Goal: Task Accomplishment & Management: Complete application form

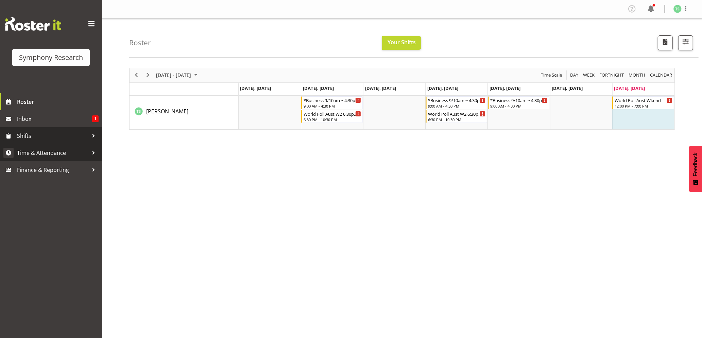
click at [36, 146] on link "Time & Attendance" at bounding box center [51, 152] width 102 height 17
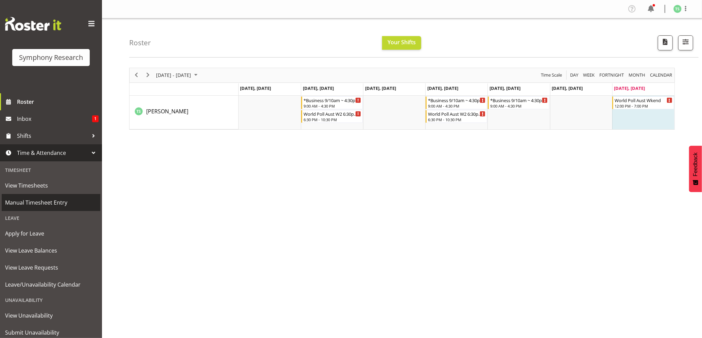
click at [26, 198] on span "Manual Timesheet Entry" at bounding box center [51, 202] width 92 height 10
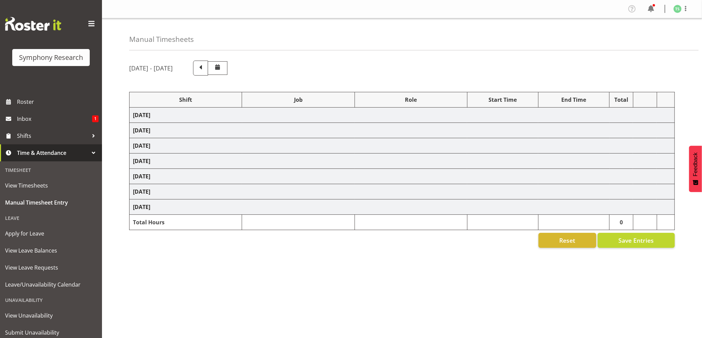
select select "26078"
select select "10239"
select select "26078"
select select "10239"
select select "47"
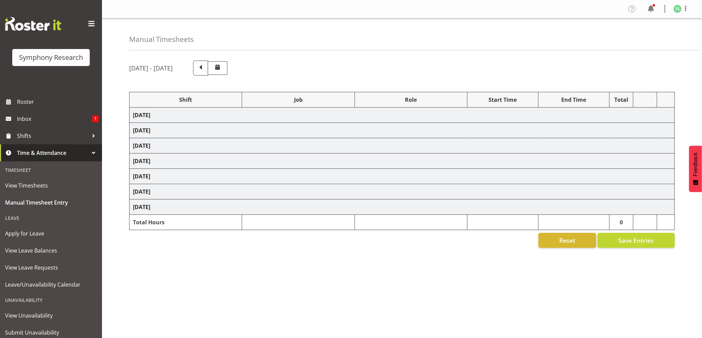
select select "26078"
select select "10239"
select select "47"
select select "26078"
select select "10499"
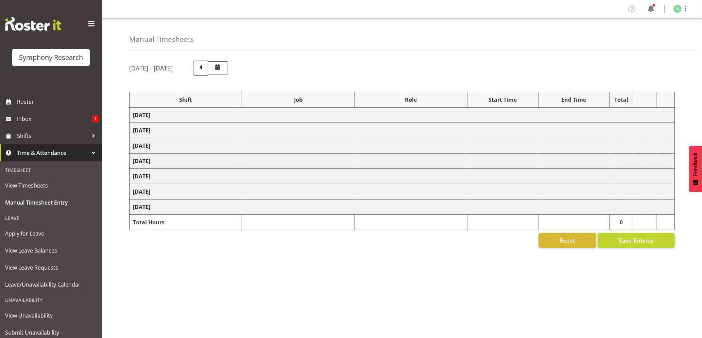
select select "47"
select select "56692"
select select "10499"
select select "47"
select select "26078"
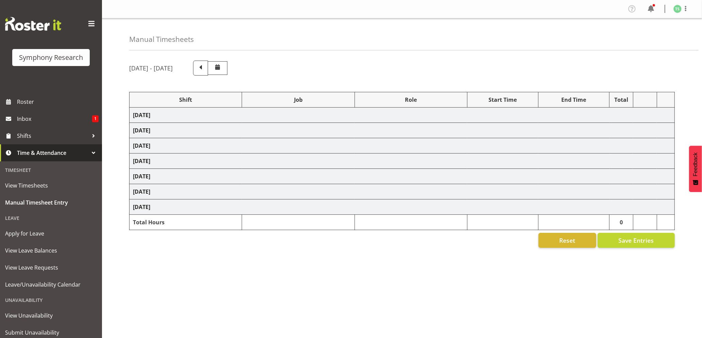
select select "10527"
select select "47"
select select "26078"
select select "9426"
select select "47"
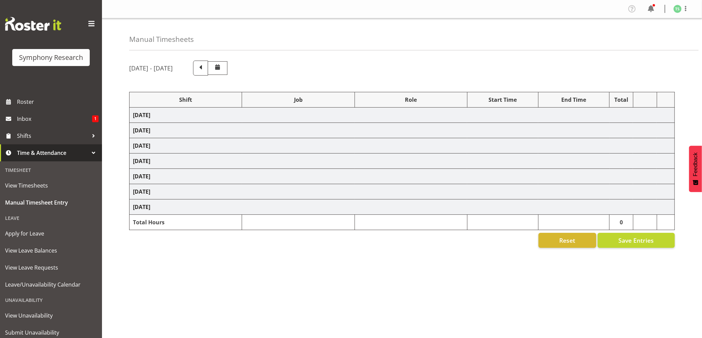
select select "56692"
select select "10499"
select select "47"
select select "26078"
select select "9426"
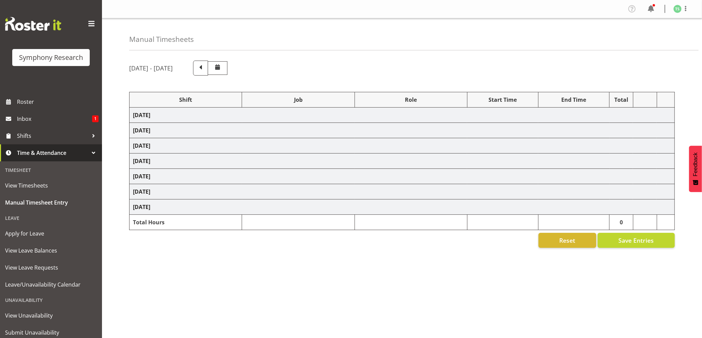
select select "47"
select select "26078"
select select "10527"
select select "47"
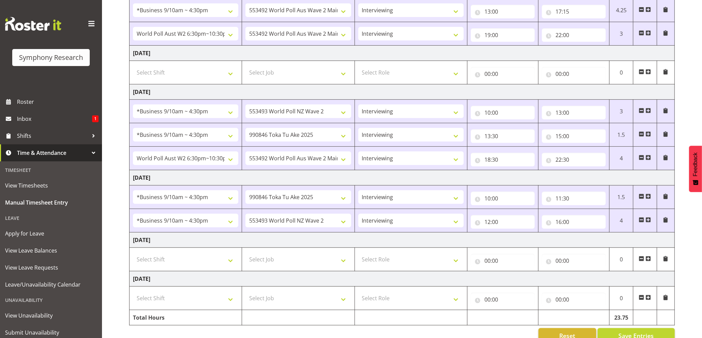
scroll to position [253, 0]
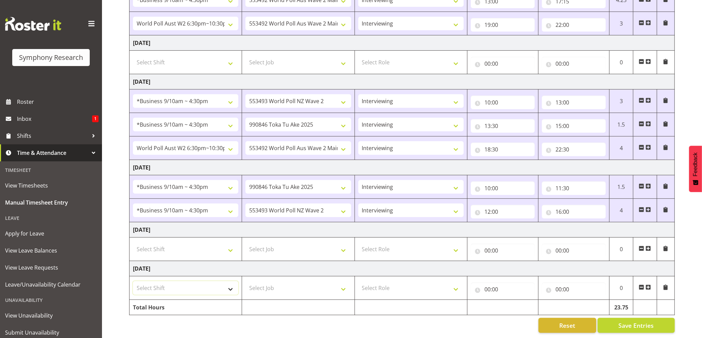
click at [232, 284] on select "Select Shift !!Weekend Residential (Roster IT Shift Label) *Business 9/10am ~ 4…" at bounding box center [185, 288] width 105 height 14
select select "41319"
click at [133, 281] on select "Select Shift !!Weekend Residential (Roster IT Shift Label) *Business 9/10am ~ 4…" at bounding box center [185, 288] width 105 height 14
click at [346, 283] on select "Select Job 550060 IF Admin 553492 World Poll Aus Wave 2 Main 2025 553493 World …" at bounding box center [298, 288] width 105 height 14
click at [349, 282] on select "Select Job 550060 IF Admin 553492 World Poll Aus Wave 2 Main 2025 553493 World …" at bounding box center [298, 288] width 105 height 14
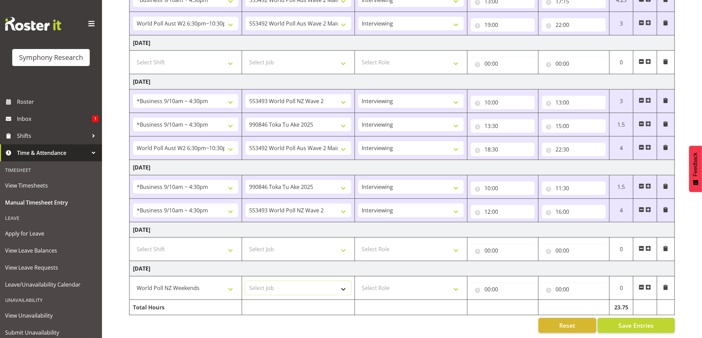
select select "10527"
click at [246, 281] on select "Select Job 550060 IF Admin 553492 World Poll Aus Wave 2 Main 2025 553493 World …" at bounding box center [298, 288] width 105 height 14
click at [461, 281] on select "Select Role Briefing Interviewing" at bounding box center [410, 288] width 105 height 14
select select "47"
click at [358, 281] on select "Select Role Briefing Interviewing" at bounding box center [410, 288] width 105 height 14
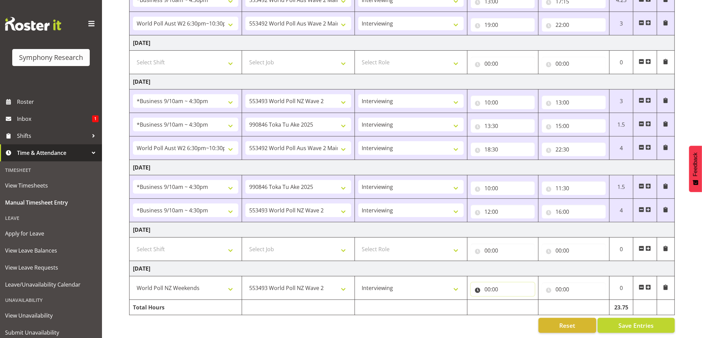
click at [488, 283] on input "00:00" at bounding box center [503, 289] width 64 height 14
click at [513, 302] on select "00 01 02 03 04 05 06 07 08 09 10 11 12 13 14 15 16 17 18 19 20 21 22 23" at bounding box center [517, 307] width 15 height 14
select select "12"
click at [510, 300] on select "00 01 02 03 04 05 06 07 08 09 10 11 12 13 14 15 16 17 18 19 20 21 22 23" at bounding box center [517, 307] width 15 height 14
type input "12:00"
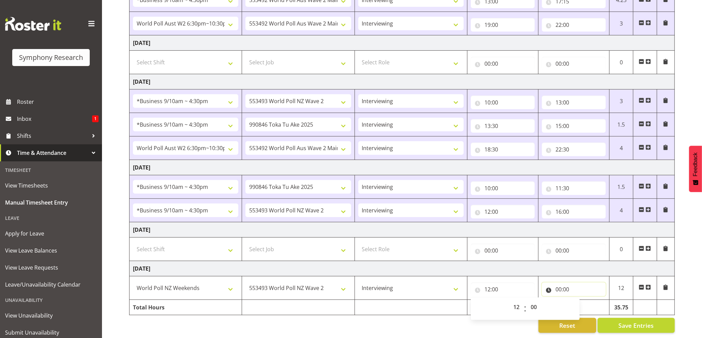
click at [559, 282] on input "00:00" at bounding box center [574, 289] width 64 height 14
click at [590, 300] on select "00 01 02 03 04 05 06 07 08 09 10 11 12 13 14 15 16 17 18 19 20 21 22 23" at bounding box center [588, 307] width 15 height 14
select select "13"
click at [581, 300] on select "00 01 02 03 04 05 06 07 08 09 10 11 12 13 14 15 16 17 18 19 20 21 22 23" at bounding box center [588, 307] width 15 height 14
type input "13:00"
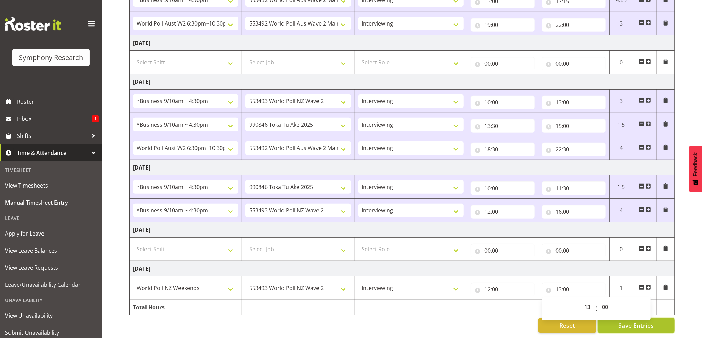
click at [635, 321] on span "Save Entries" at bounding box center [636, 325] width 35 height 9
click at [633, 321] on span "Save Entries" at bounding box center [636, 325] width 35 height 9
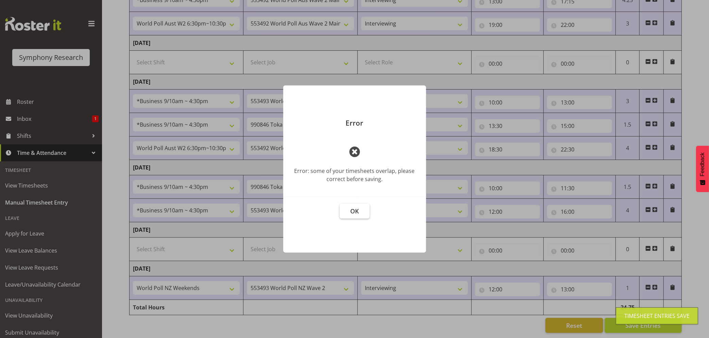
click at [355, 206] on button "OK" at bounding box center [355, 210] width 30 height 15
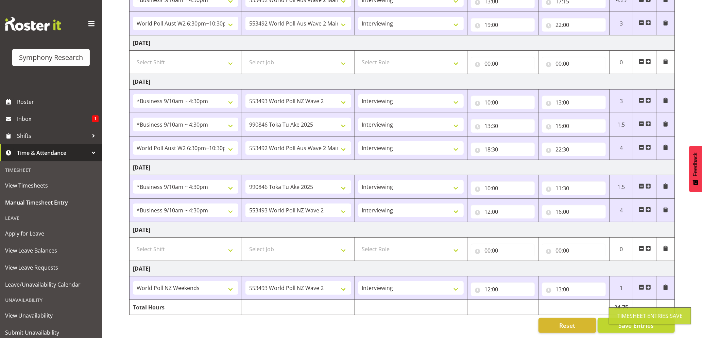
click at [636, 311] on div "Timesheet Entries Save" at bounding box center [650, 315] width 82 height 17
click at [636, 318] on button "Save Entries" at bounding box center [636, 325] width 77 height 15
click at [631, 318] on button "Save Entries" at bounding box center [636, 325] width 77 height 15
click at [618, 318] on button "Save Entries" at bounding box center [636, 325] width 77 height 15
click at [629, 318] on button "Save Entries" at bounding box center [636, 325] width 77 height 15
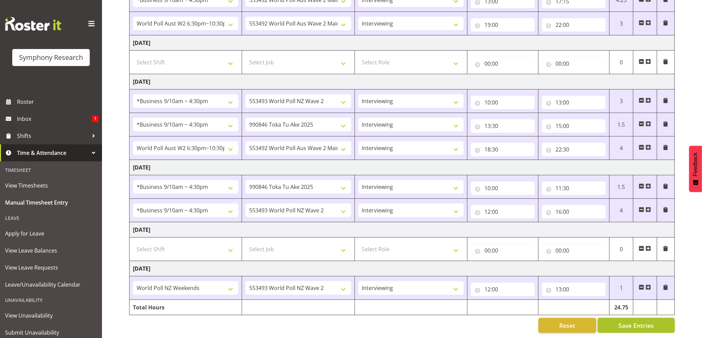
click at [635, 321] on span "Save Entries" at bounding box center [636, 325] width 35 height 9
